Goal: Transaction & Acquisition: Purchase product/service

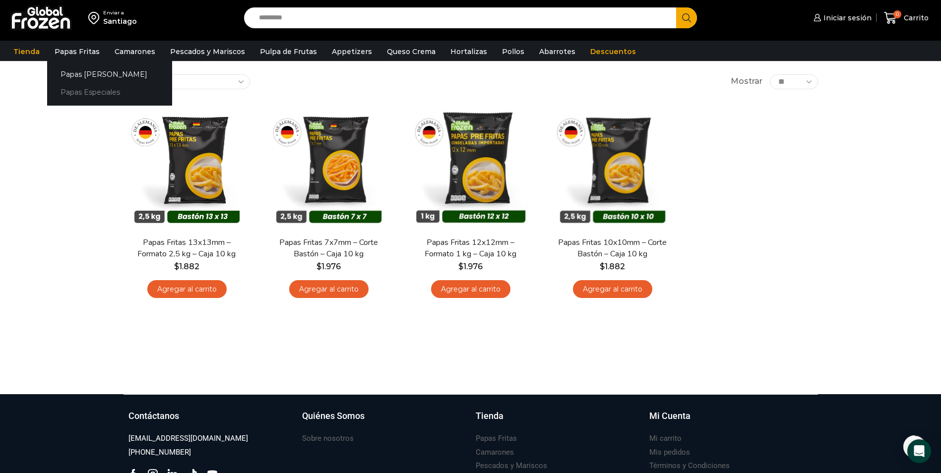
click at [90, 88] on link "Papas Especiales" at bounding box center [109, 92] width 125 height 18
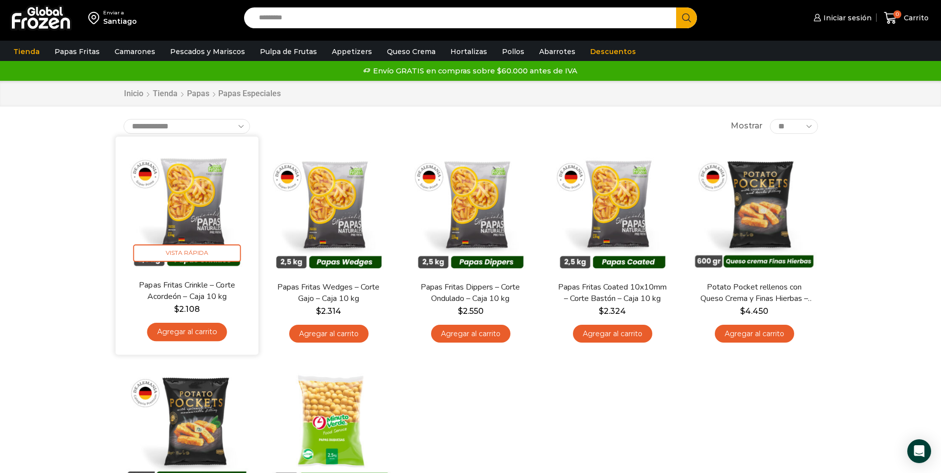
click at [197, 205] on img at bounding box center [187, 208] width 128 height 128
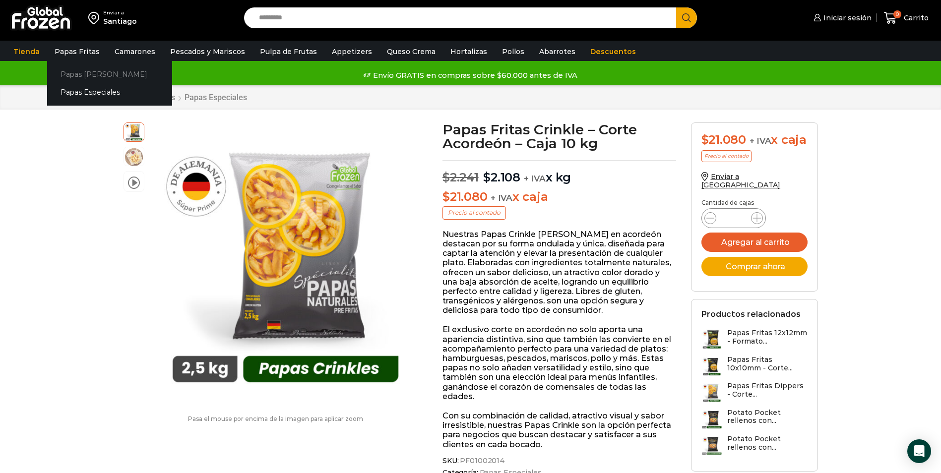
click at [87, 74] on link "Papas [PERSON_NAME]" at bounding box center [109, 74] width 125 height 18
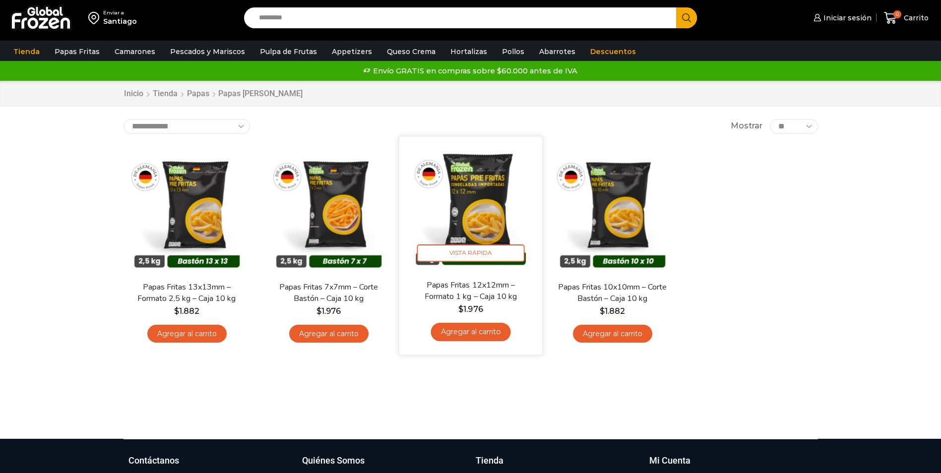
click at [482, 327] on link "Agregar al carrito" at bounding box center [471, 332] width 80 height 18
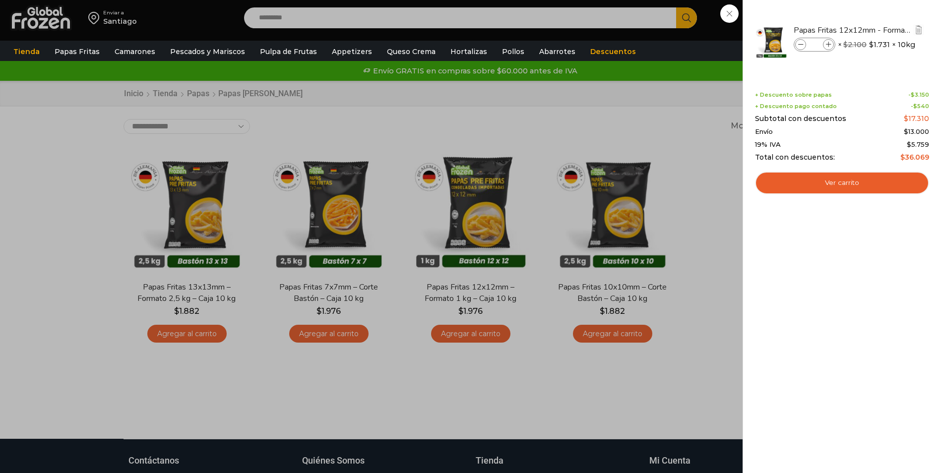
click at [819, 44] on input "*" at bounding box center [814, 44] width 15 height 11
type input "**"
click at [878, 187] on link "Ver carrito" at bounding box center [842, 183] width 174 height 23
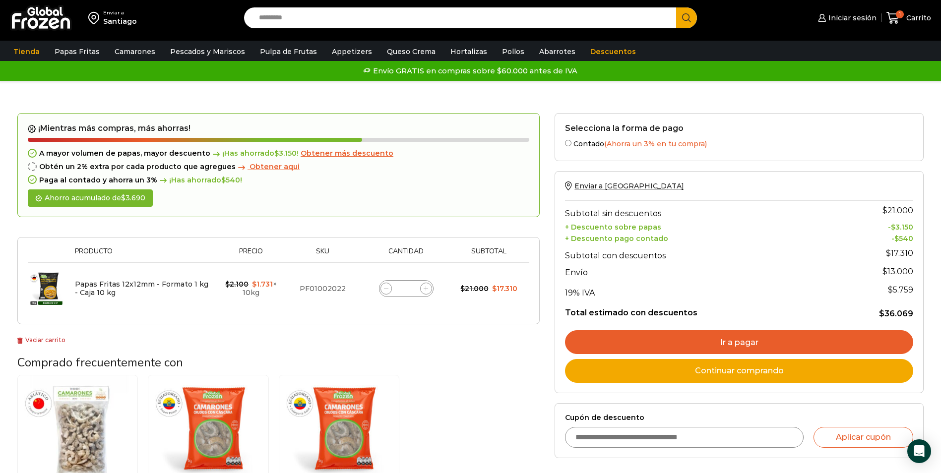
click at [410, 291] on input "*" at bounding box center [406, 289] width 14 height 14
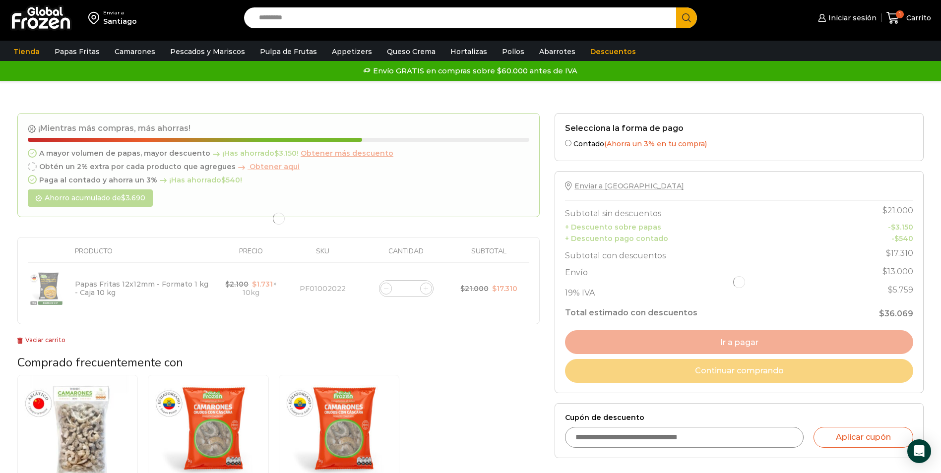
type input "**"
click at [530, 369] on h3 "Comprado frecuentemente con" at bounding box center [278, 363] width 522 height 14
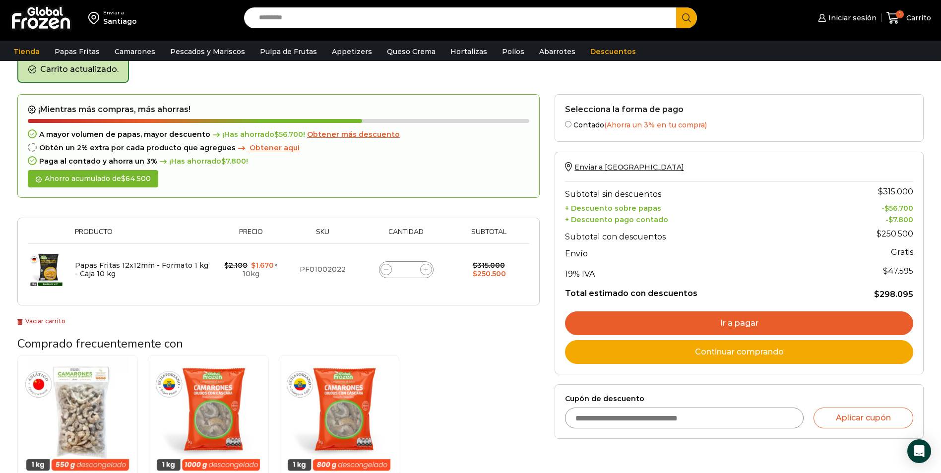
scroll to position [51, 0]
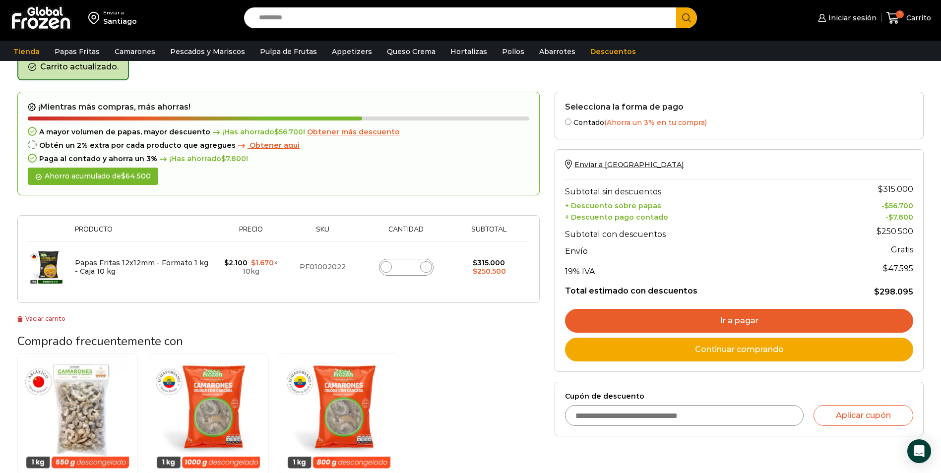
click at [733, 319] on link "Ir a pagar" at bounding box center [739, 321] width 348 height 24
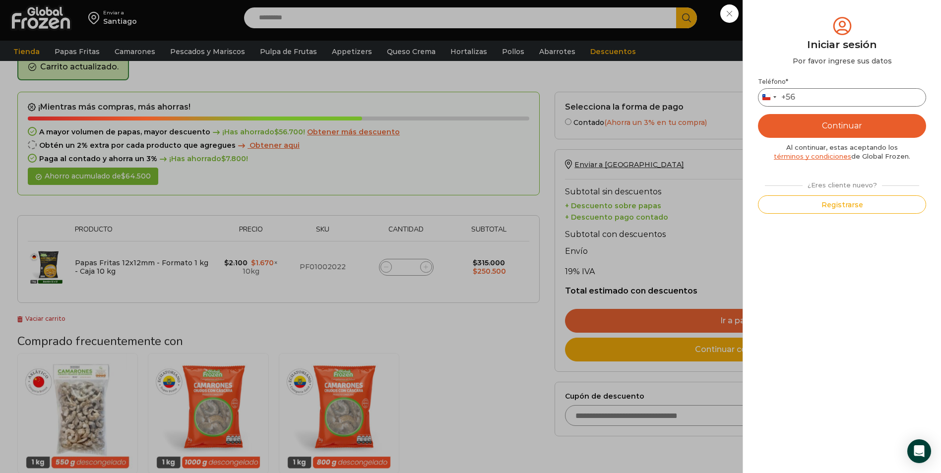
click at [876, 100] on input "Teléfono *" at bounding box center [842, 97] width 168 height 18
type input "*********"
click at [758, 114] on button "Continuar" at bounding box center [842, 126] width 168 height 24
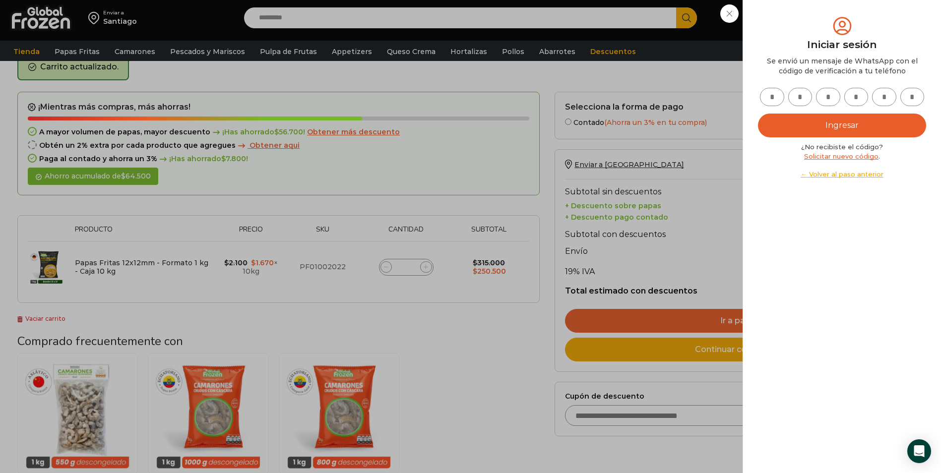
click at [780, 99] on input "text" at bounding box center [772, 97] width 24 height 18
type input "*"
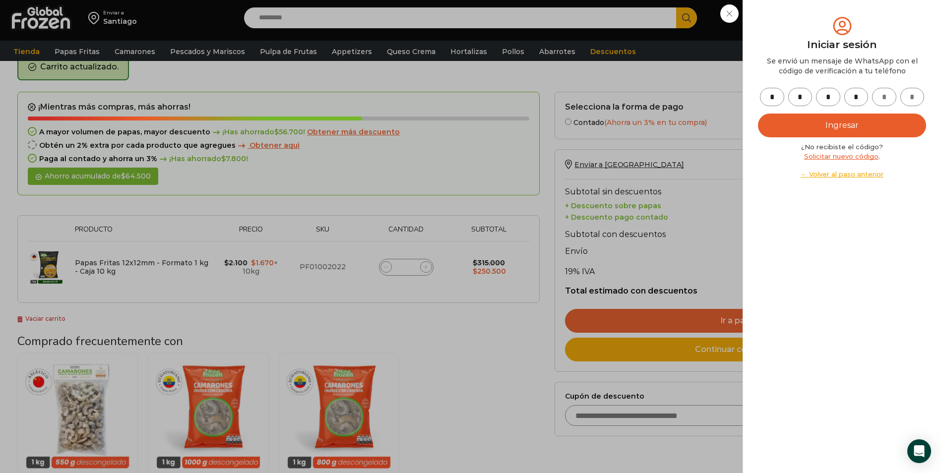
type input "*"
click at [800, 135] on button "Ingresar" at bounding box center [842, 126] width 168 height 24
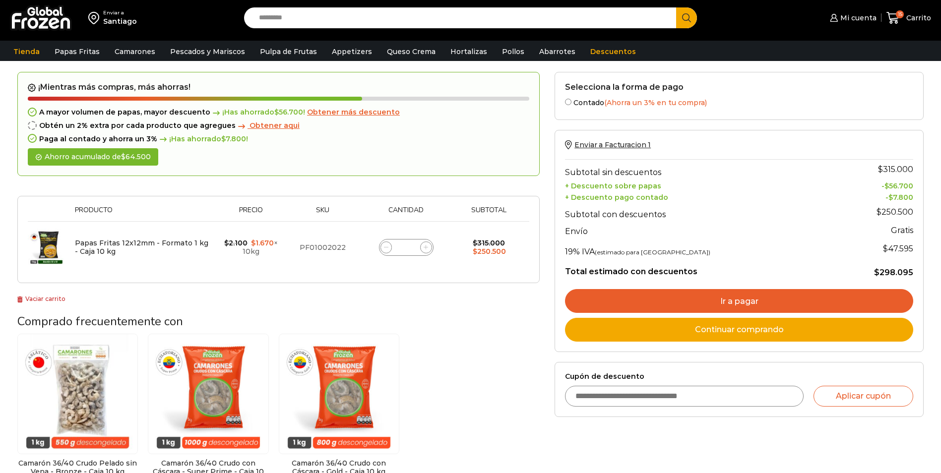
scroll to position [51, 0]
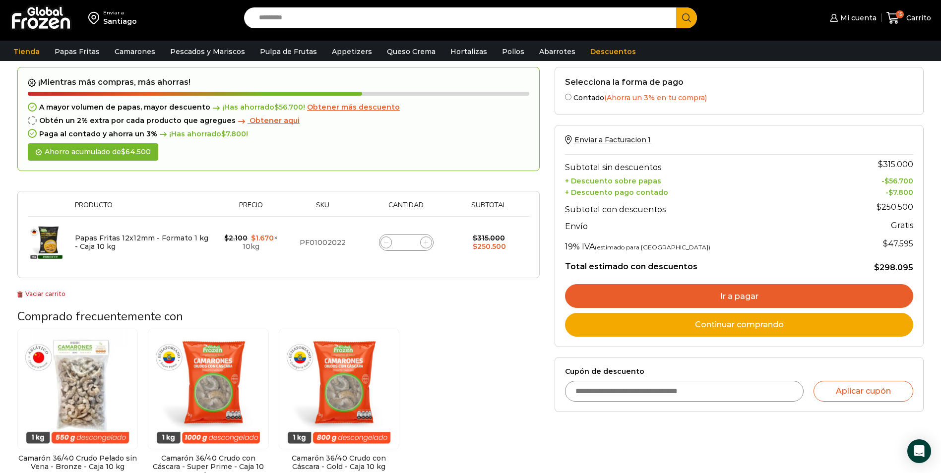
click at [762, 292] on link "Ir a pagar" at bounding box center [739, 296] width 348 height 24
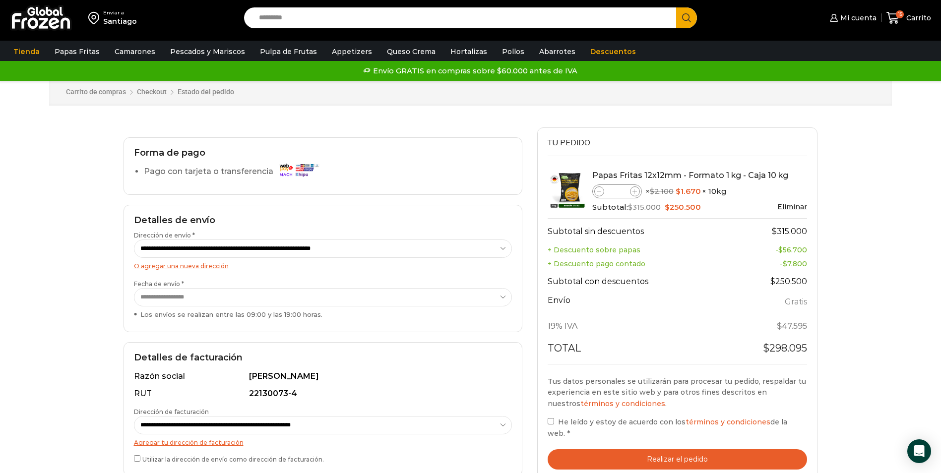
click at [222, 300] on select "**********" at bounding box center [323, 297] width 378 height 18
click at [134, 288] on select "**********" at bounding box center [323, 297] width 378 height 18
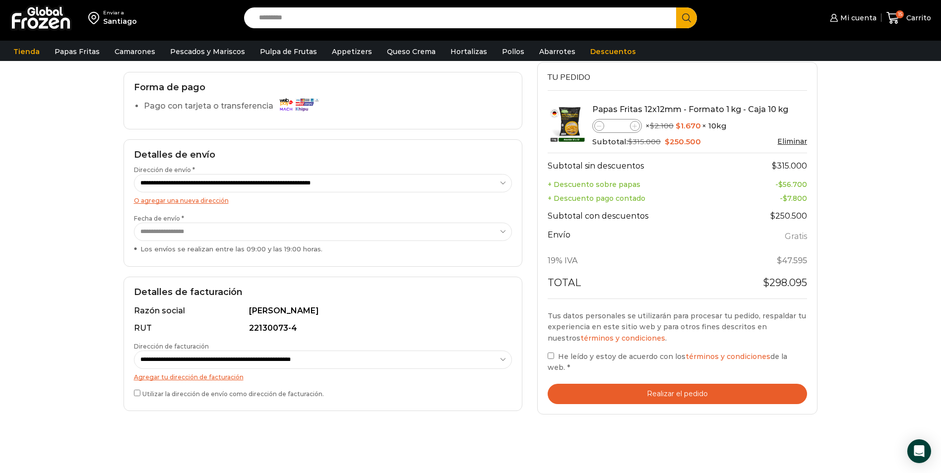
scroll to position [248, 0]
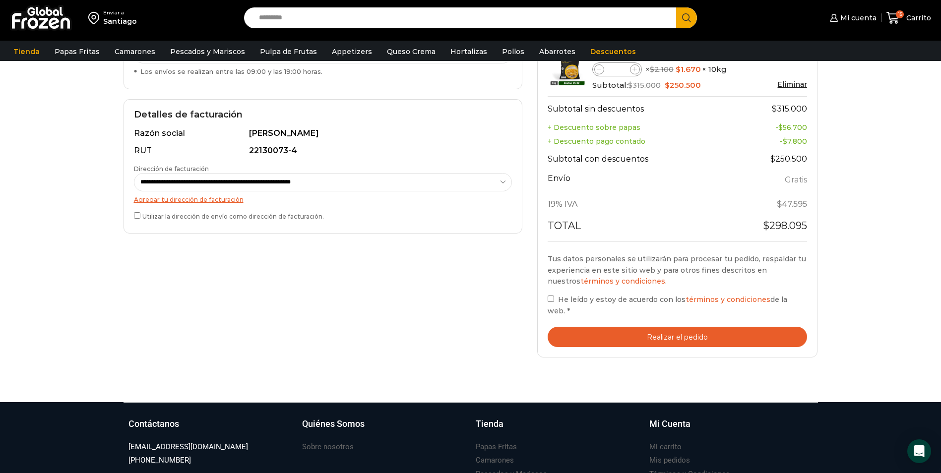
click at [683, 339] on button "Realizar el pedido" at bounding box center [678, 337] width 260 height 20
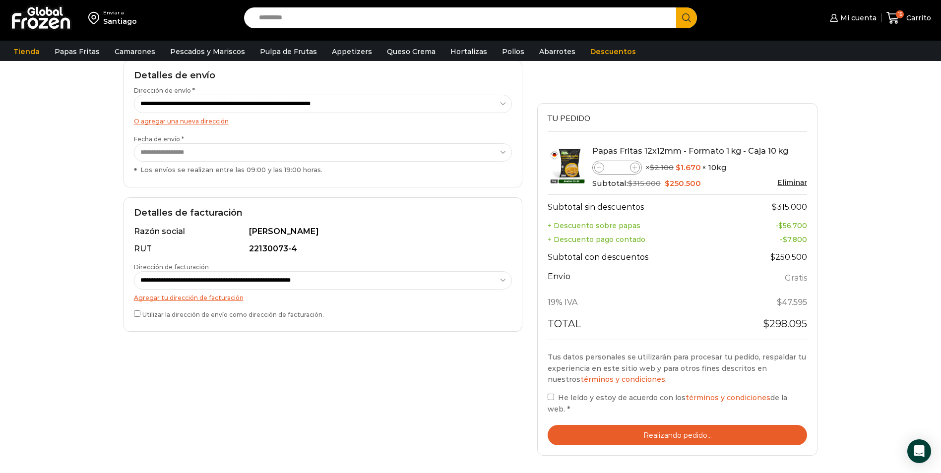
scroll to position [149, 0]
